Goal: Contribute content: Contribute content

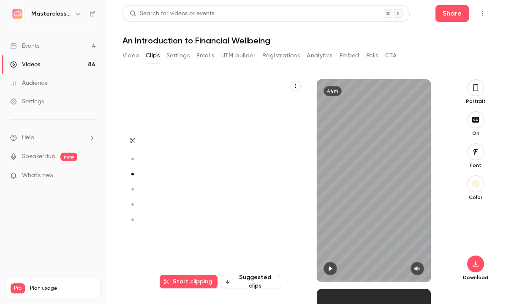
scroll to position [420, 0]
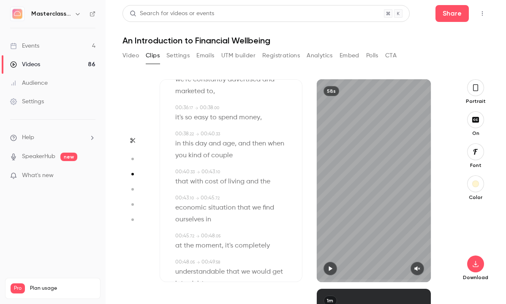
click at [475, 87] on icon "button" at bounding box center [475, 87] width 7 height 9
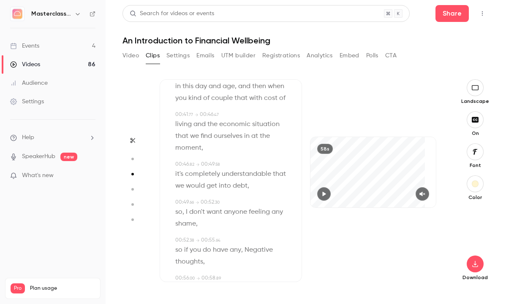
scroll to position [409, 0]
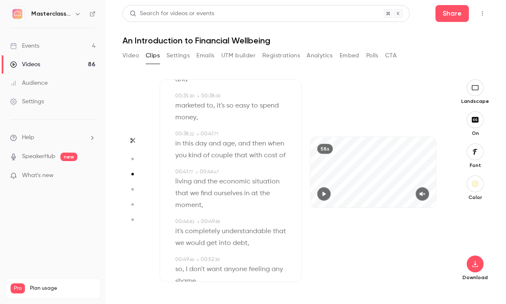
click at [472, 121] on icon "button" at bounding box center [475, 119] width 7 height 5
click at [471, 264] on icon "button" at bounding box center [475, 264] width 10 height 7
click at [394, 250] on span "Full HD" at bounding box center [411, 248] width 97 height 9
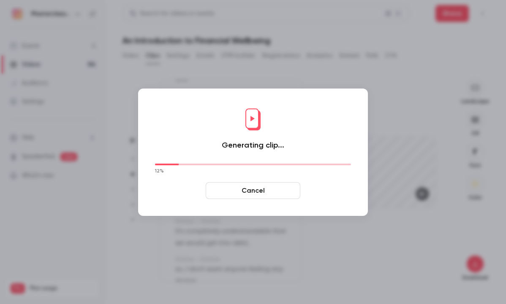
click at [261, 185] on button "Cancel" at bounding box center [253, 190] width 95 height 17
click at [252, 195] on button "Cancel" at bounding box center [253, 190] width 95 height 17
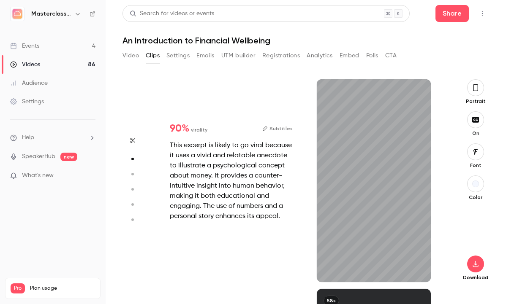
type input "*"
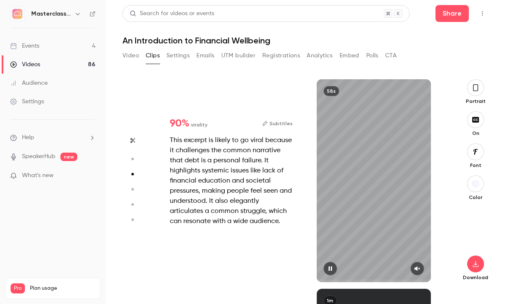
scroll to position [420, 0]
click at [480, 90] on button "button" at bounding box center [475, 87] width 17 height 17
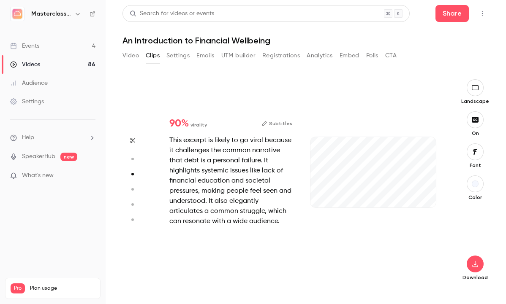
click at [485, 124] on div "On" at bounding box center [475, 123] width 28 height 25
click at [466, 122] on div "On" at bounding box center [475, 123] width 28 height 25
click at [480, 124] on button "button" at bounding box center [474, 119] width 17 height 17
click at [473, 262] on icon "button" at bounding box center [475, 264] width 10 height 7
click at [423, 256] on span "High quality requires longer processing" at bounding box center [411, 256] width 96 height 8
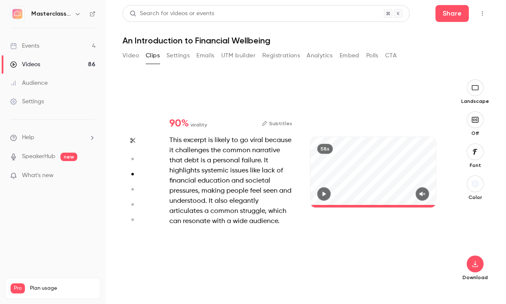
click at [478, 92] on button "button" at bounding box center [474, 87] width 17 height 17
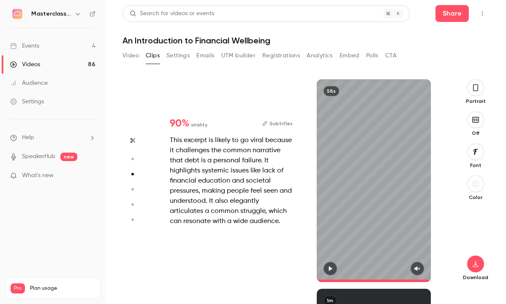
click at [474, 123] on icon "button" at bounding box center [475, 120] width 9 height 7
click at [326, 265] on button "button" at bounding box center [330, 269] width 14 height 14
click at [470, 154] on button "button" at bounding box center [475, 152] width 17 height 17
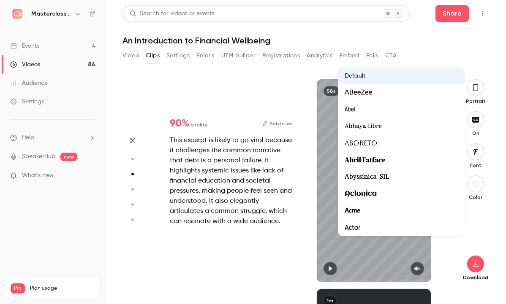
click at [363, 141] on span "Aboreto" at bounding box center [360, 143] width 33 height 11
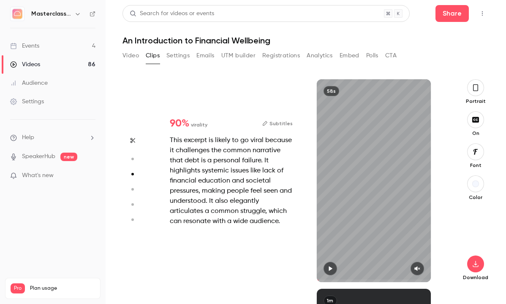
click at [477, 155] on icon "button" at bounding box center [475, 152] width 9 height 7
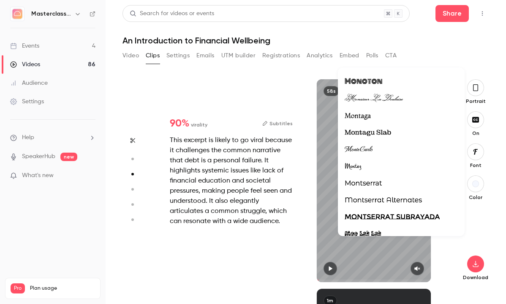
scroll to position [13267, 0]
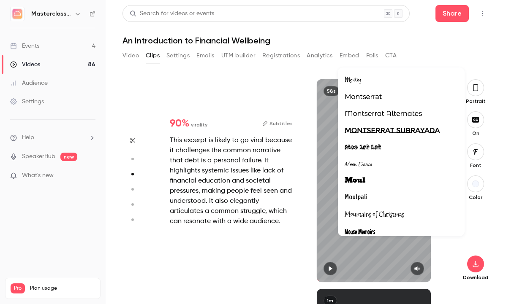
click at [361, 91] on li at bounding box center [401, 97] width 127 height 17
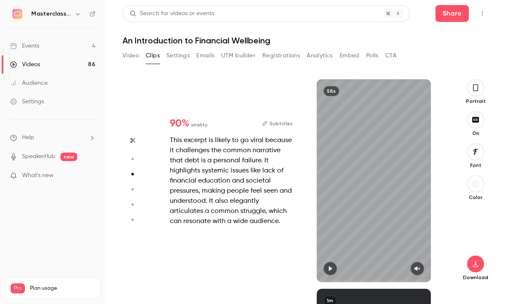
click at [332, 270] on icon "button" at bounding box center [330, 269] width 7 height 6
drag, startPoint x: 325, startPoint y: 279, endPoint x: 309, endPoint y: 281, distance: 16.6
click at [309, 281] on div "58s" at bounding box center [373, 180] width 143 height 203
click at [330, 265] on button "button" at bounding box center [330, 269] width 14 height 14
drag, startPoint x: 321, startPoint y: 282, endPoint x: 307, endPoint y: 283, distance: 14.0
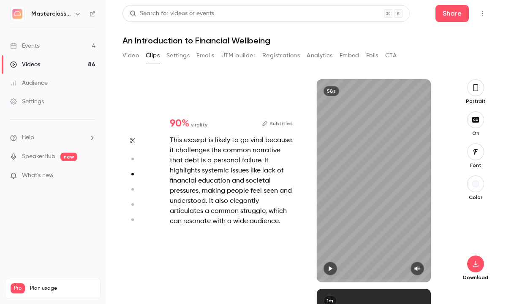
click at [307, 283] on div "Start clipping Suggested clips 44m 90 % virality Subtitles This excerpt is like…" at bounding box center [302, 191] width 285 height 225
click at [334, 264] on button "button" at bounding box center [330, 269] width 14 height 14
click at [331, 273] on button "button" at bounding box center [330, 269] width 14 height 14
click at [477, 189] on button "button" at bounding box center [475, 184] width 17 height 17
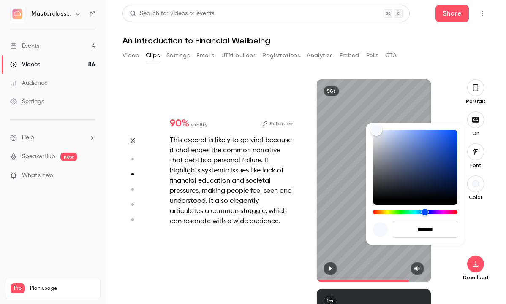
click at [384, 212] on div "Hue" at bounding box center [415, 212] width 84 height 4
type input "****"
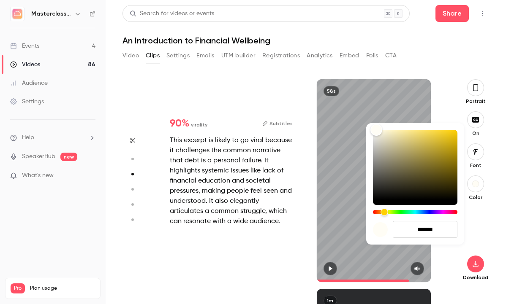
type input "*******"
type input "****"
type input "*******"
drag, startPoint x: 378, startPoint y: 127, endPoint x: 388, endPoint y: 129, distance: 9.4
click at [382, 129] on div "Color" at bounding box center [375, 130] width 13 height 13
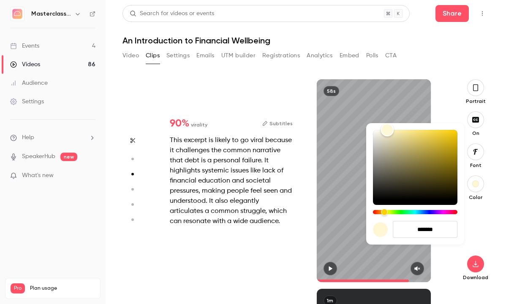
type input "****"
type input "*******"
type input "****"
type input "*******"
click at [388, 129] on div "Color" at bounding box center [388, 130] width 13 height 13
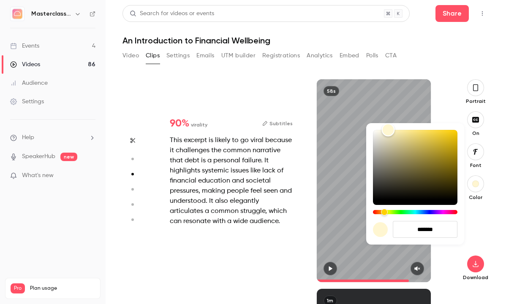
type input "****"
type input "*******"
type input "****"
type input "*******"
click at [383, 129] on div "Color" at bounding box center [382, 130] width 13 height 13
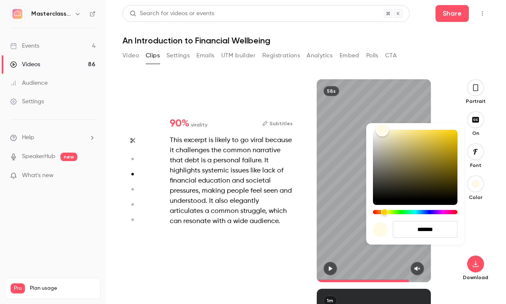
click at [383, 129] on div "Color" at bounding box center [382, 130] width 13 height 13
type input "****"
type input "*******"
click at [474, 227] on div at bounding box center [253, 152] width 506 height 304
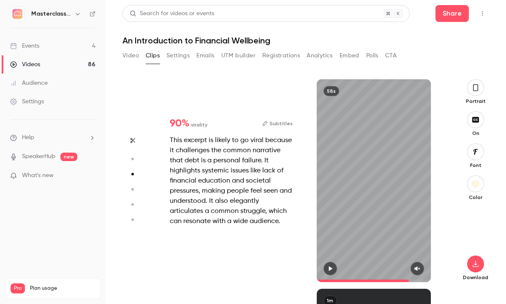
click at [334, 275] on span at bounding box center [374, 281] width 114 height 14
type input "***"
click at [474, 188] on button "button" at bounding box center [475, 184] width 17 height 17
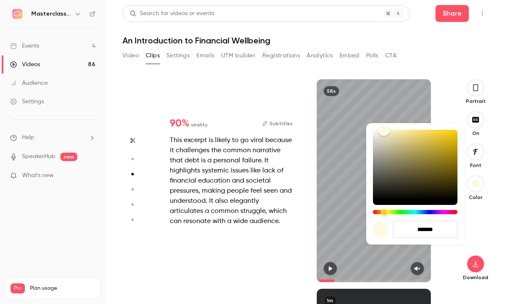
click at [477, 236] on div at bounding box center [253, 152] width 506 height 304
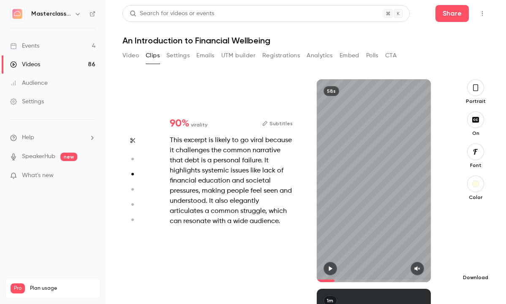
click at [479, 266] on icon "button" at bounding box center [475, 264] width 10 height 7
click at [19, 62] on div "Videos" at bounding box center [25, 64] width 30 height 8
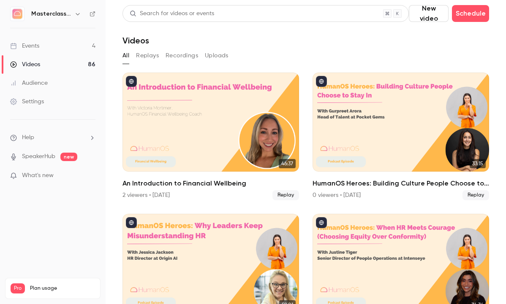
click at [262, 105] on div "An Introduction to Financial Wellbeing" at bounding box center [210, 122] width 176 height 99
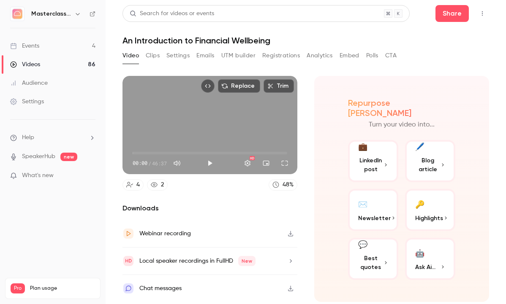
click at [177, 58] on button "Settings" at bounding box center [177, 56] width 23 height 14
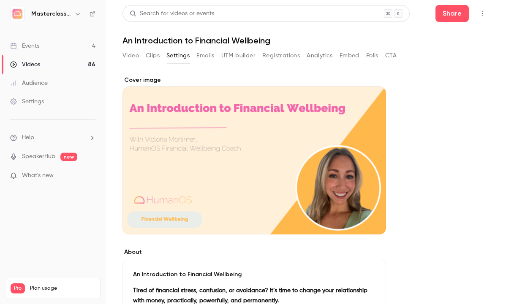
click at [156, 59] on button "Clips" at bounding box center [153, 56] width 14 height 14
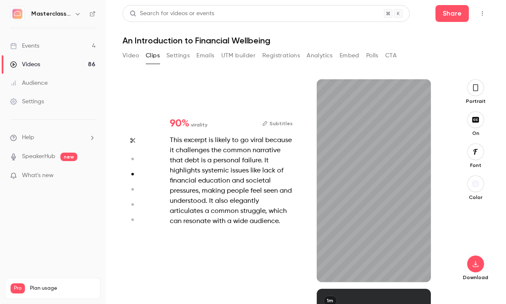
type input "*"
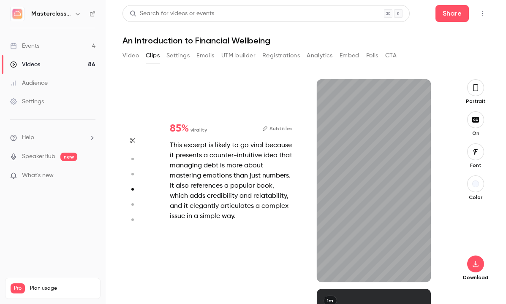
scroll to position [629, 0]
type input "*"
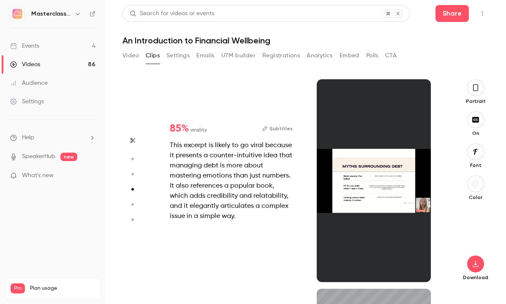
type input "*"
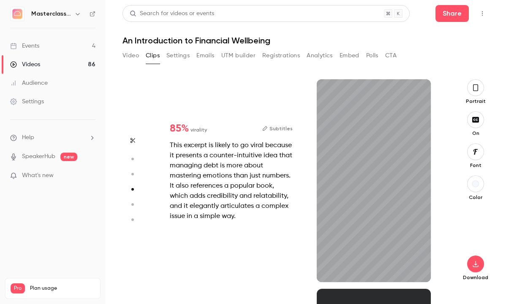
click at [473, 90] on icon "button" at bounding box center [475, 87] width 5 height 7
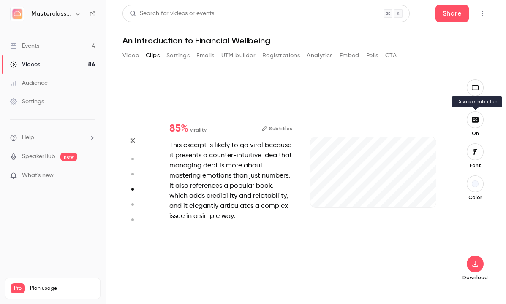
click at [476, 126] on button "button" at bounding box center [474, 119] width 17 height 17
click at [476, 266] on icon "button" at bounding box center [475, 264] width 10 height 7
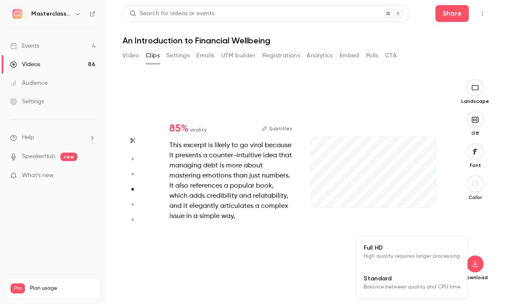
click at [404, 258] on span "High quality requires longer processing" at bounding box center [411, 256] width 96 height 8
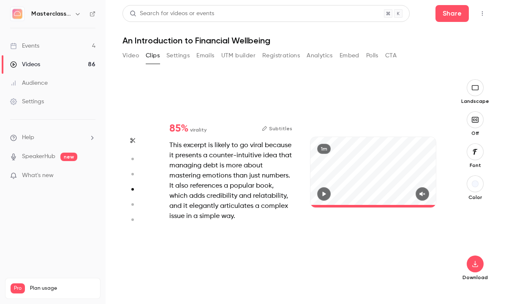
click at [471, 92] on button "button" at bounding box center [474, 87] width 17 height 17
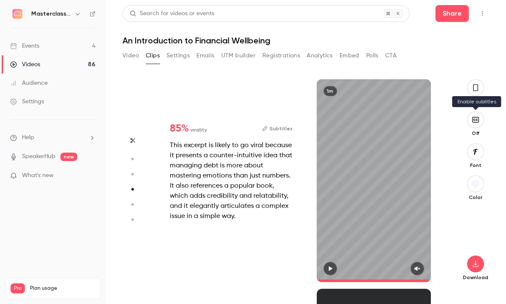
click at [474, 126] on button "button" at bounding box center [475, 119] width 17 height 17
click at [475, 156] on button "button" at bounding box center [475, 152] width 17 height 17
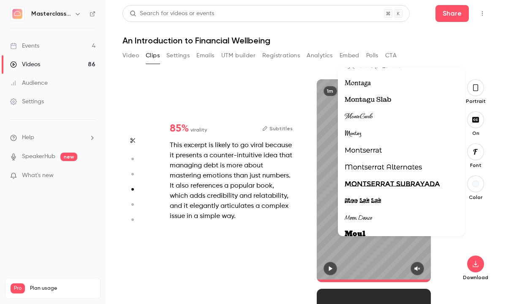
scroll to position [13214, 0]
click at [388, 147] on div at bounding box center [400, 150] width 113 height 11
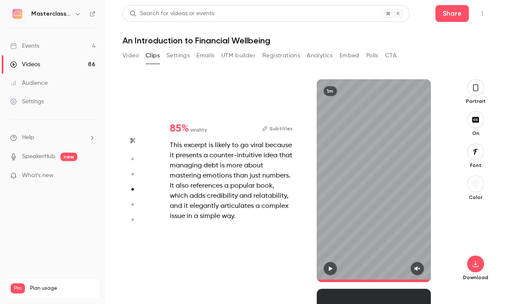
click at [333, 273] on button "button" at bounding box center [330, 269] width 14 height 14
click at [332, 267] on icon "button" at bounding box center [330, 269] width 7 height 6
click at [274, 129] on button "Subtitles" at bounding box center [277, 129] width 30 height 10
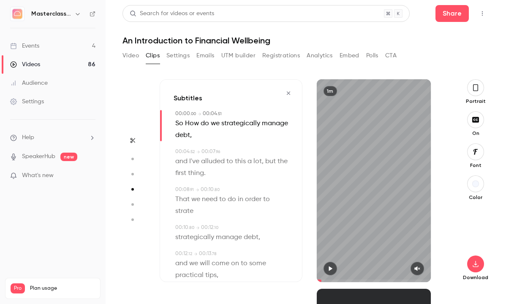
click at [184, 124] on span at bounding box center [184, 123] width 2 height 7
type input "*"
click at [184, 140] on button "Edit" at bounding box center [188, 139] width 29 height 14
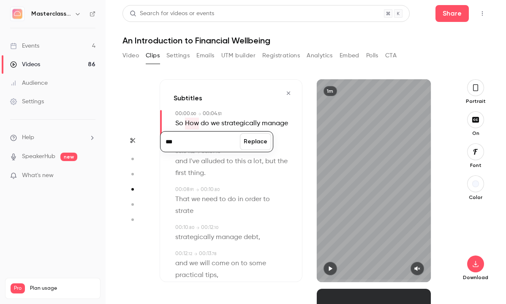
click at [171, 141] on input "***" at bounding box center [200, 141] width 76 height 17
type input "***"
click at [246, 149] on button "Replace" at bounding box center [255, 141] width 31 height 17
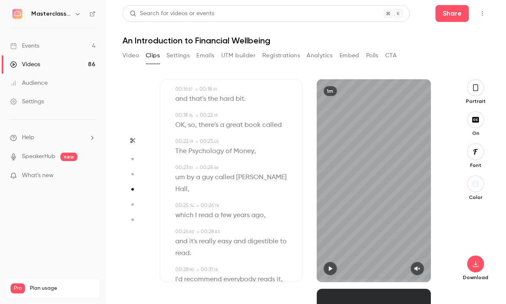
scroll to position [259, 0]
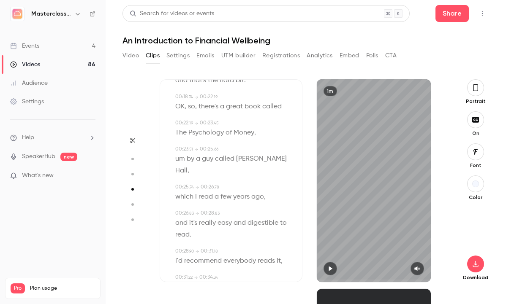
click at [179, 162] on span "um" at bounding box center [180, 159] width 10 height 12
type input "****"
click at [180, 173] on button "Edit" at bounding box center [177, 175] width 29 height 14
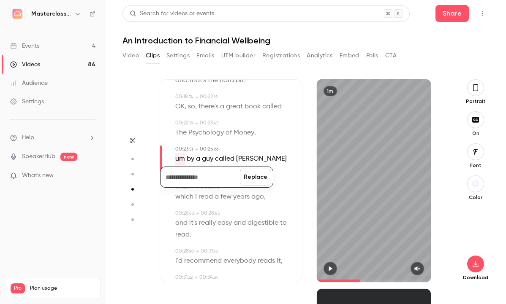
click at [263, 177] on button "Replace" at bounding box center [255, 177] width 31 height 17
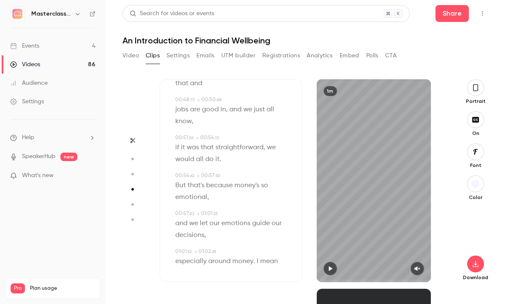
scroll to position [647, 0]
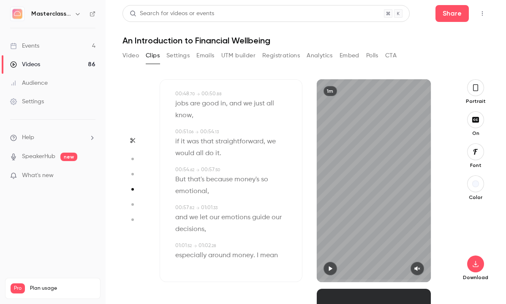
click at [262, 257] on span "mean" at bounding box center [269, 256] width 18 height 12
click at [264, 239] on button "Edit" at bounding box center [265, 241] width 29 height 14
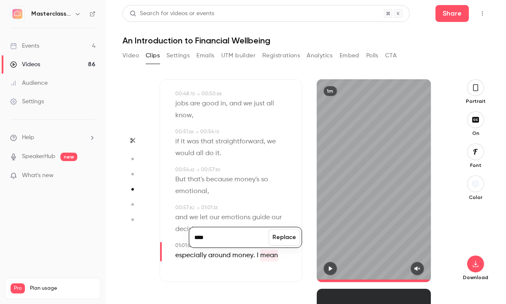
click at [276, 236] on button "Replace" at bounding box center [283, 237] width 31 height 17
type input "****"
click at [260, 243] on button "Edit" at bounding box center [265, 241] width 29 height 14
click at [276, 236] on button "Replace" at bounding box center [283, 237] width 31 height 17
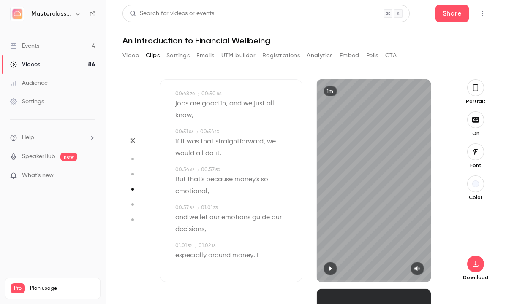
click at [258, 254] on div "especially around money . I" at bounding box center [231, 256] width 113 height 12
type input "****"
click at [256, 243] on button "Edit" at bounding box center [253, 241] width 29 height 14
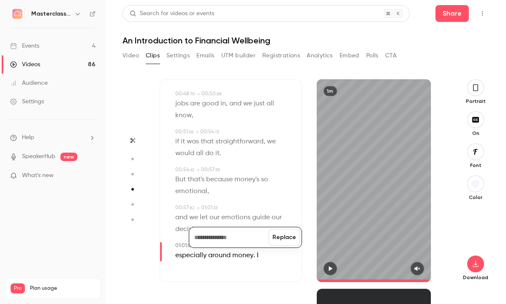
click at [275, 240] on button "Replace" at bounding box center [283, 237] width 31 height 17
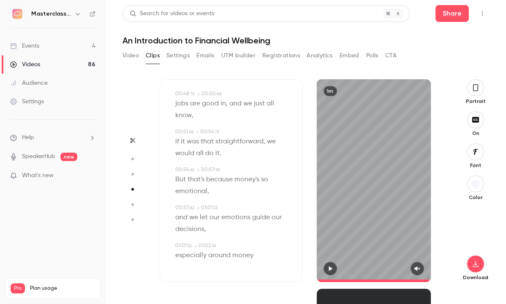
type input "*"
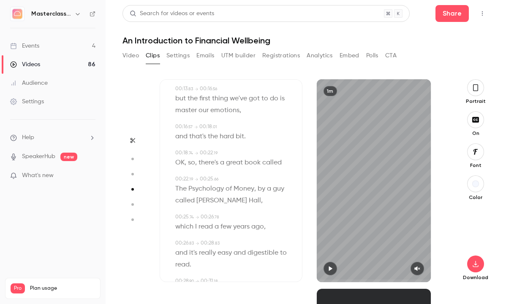
scroll to position [0, 0]
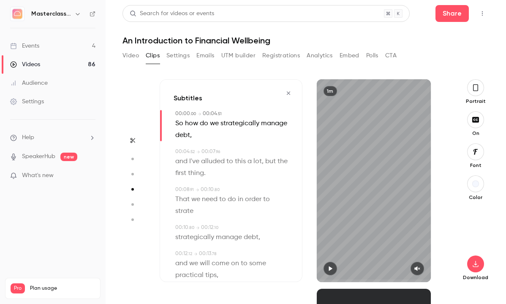
click at [179, 123] on span "So" at bounding box center [179, 124] width 8 height 12
click at [180, 134] on button "Edit" at bounding box center [176, 139] width 29 height 14
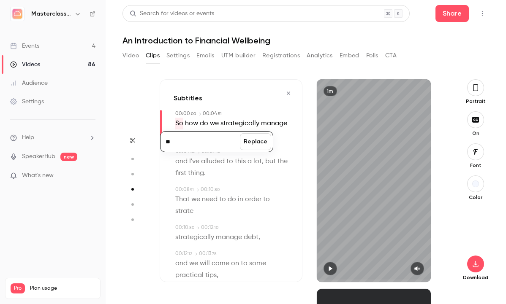
click at [185, 143] on input "**" at bounding box center [200, 141] width 76 height 17
type input "***"
click at [263, 144] on button "Replace" at bounding box center [255, 141] width 31 height 17
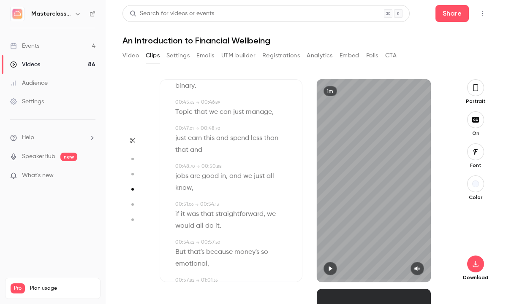
scroll to position [640, 0]
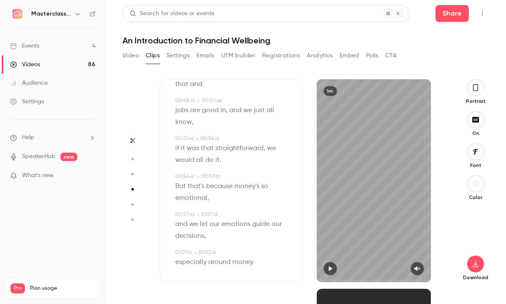
click at [466, 182] on div "Color" at bounding box center [475, 188] width 27 height 25
click at [474, 186] on div "button" at bounding box center [475, 184] width 7 height 7
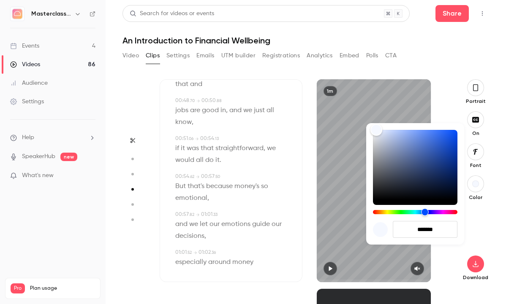
click at [382, 211] on div "Hue" at bounding box center [415, 212] width 84 height 4
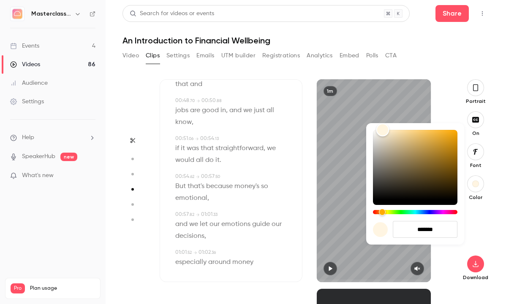
type input "*******"
drag, startPoint x: 379, startPoint y: 132, endPoint x: 382, endPoint y: 128, distance: 5.1
click at [382, 128] on div "Color" at bounding box center [382, 130] width 13 height 13
click at [443, 106] on div at bounding box center [253, 152] width 506 height 304
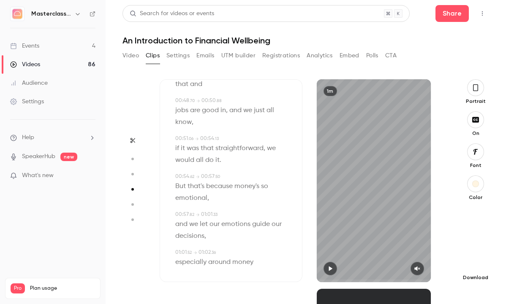
click at [472, 267] on icon "button" at bounding box center [475, 264] width 10 height 7
